Goal: Navigation & Orientation: Find specific page/section

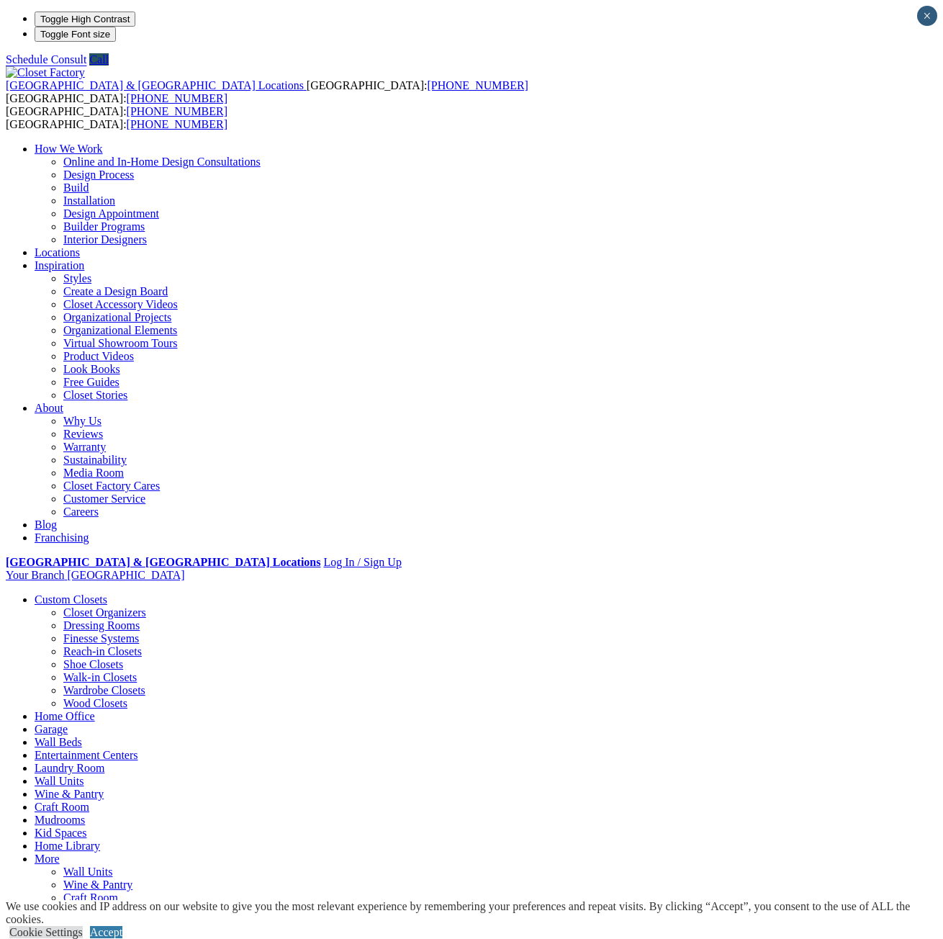
click at [82, 606] on link "Closet Organizers" at bounding box center [104, 612] width 83 height 12
click at [63, 619] on link "Dressing Rooms" at bounding box center [101, 625] width 76 height 12
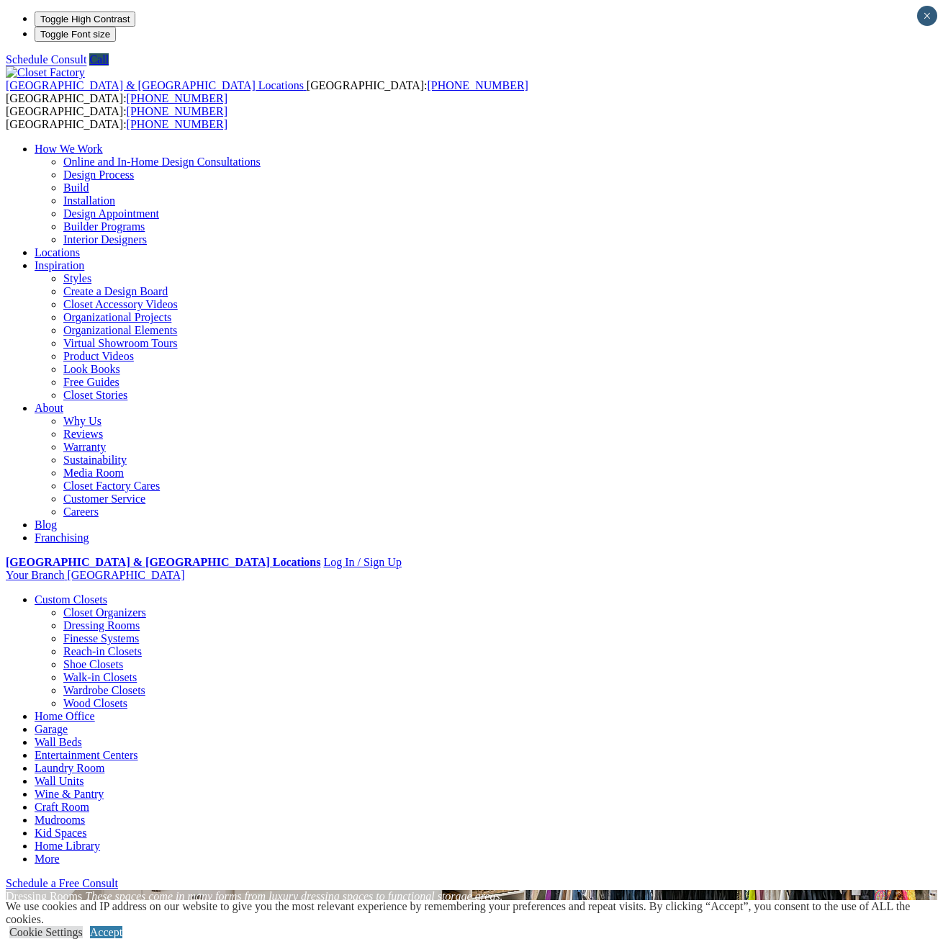
click at [138, 749] on link "Entertainment Centers" at bounding box center [87, 755] width 104 height 12
